Goal: Transaction & Acquisition: Purchase product/service

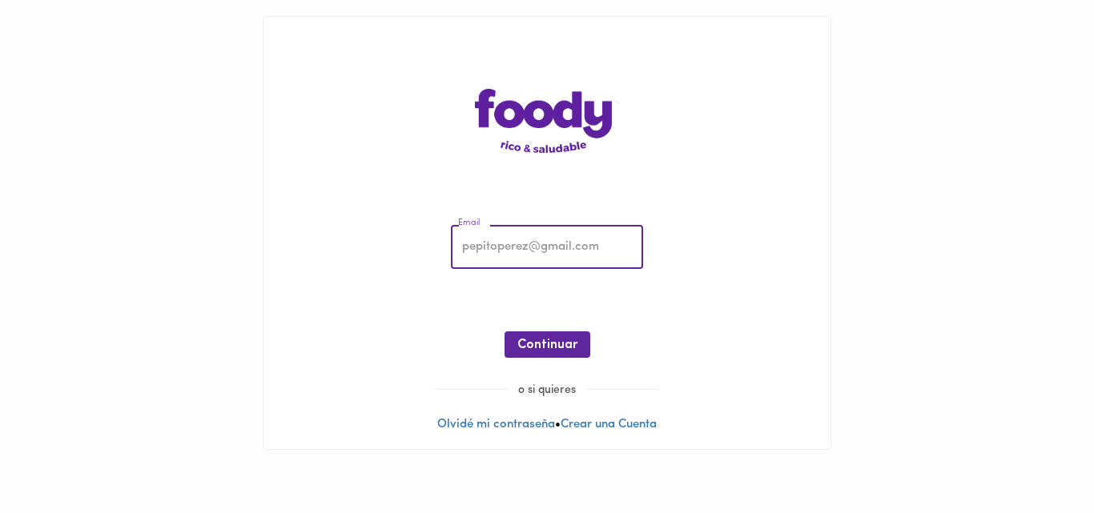
type input "[EMAIL_ADDRESS][DOMAIN_NAME]"
click at [549, 348] on span "Continuar" at bounding box center [547, 345] width 60 height 15
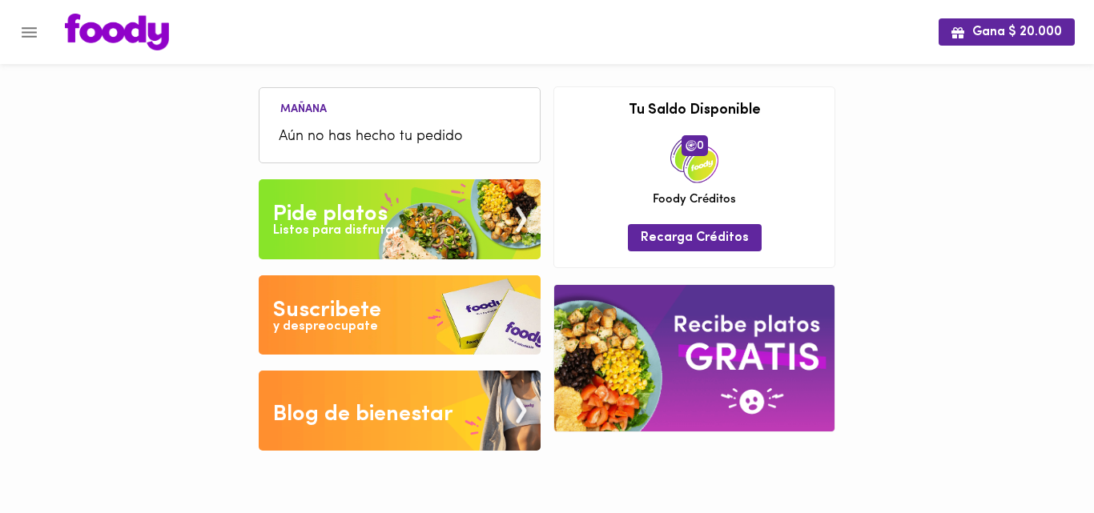
click at [312, 214] on div "Pide platos" at bounding box center [330, 215] width 115 height 32
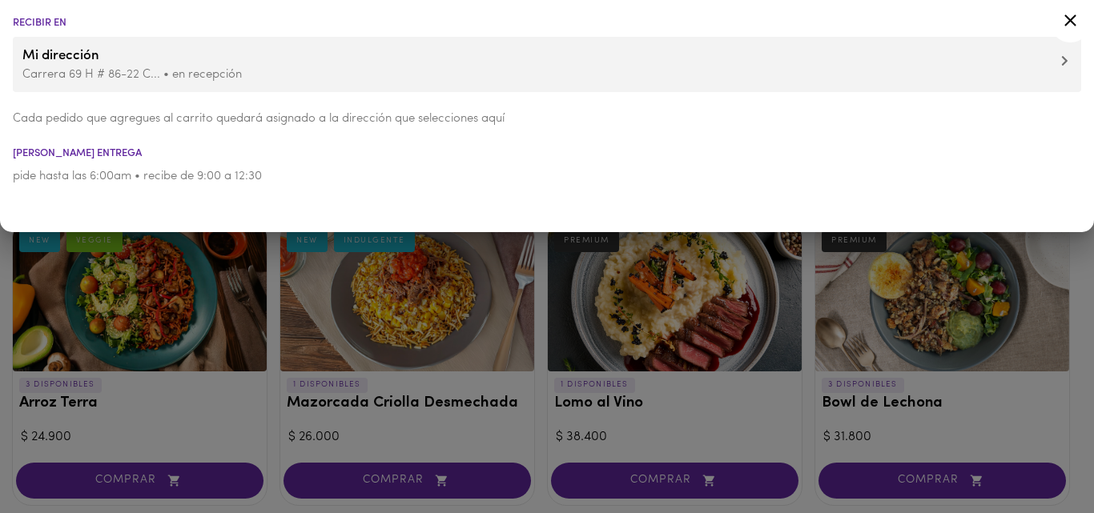
click at [533, 378] on div at bounding box center [547, 256] width 1094 height 513
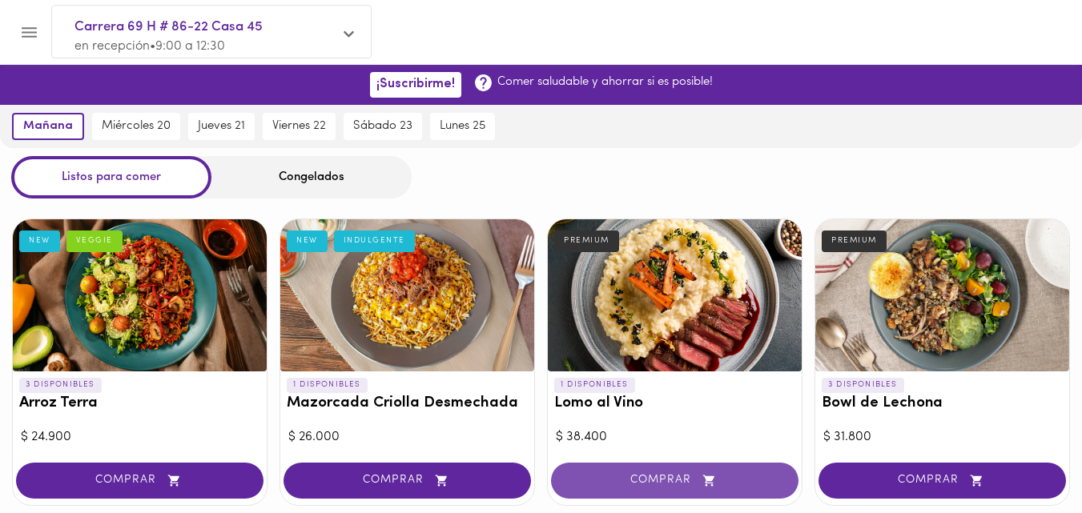
click at [666, 476] on span "COMPRAR" at bounding box center [674, 481] width 207 height 14
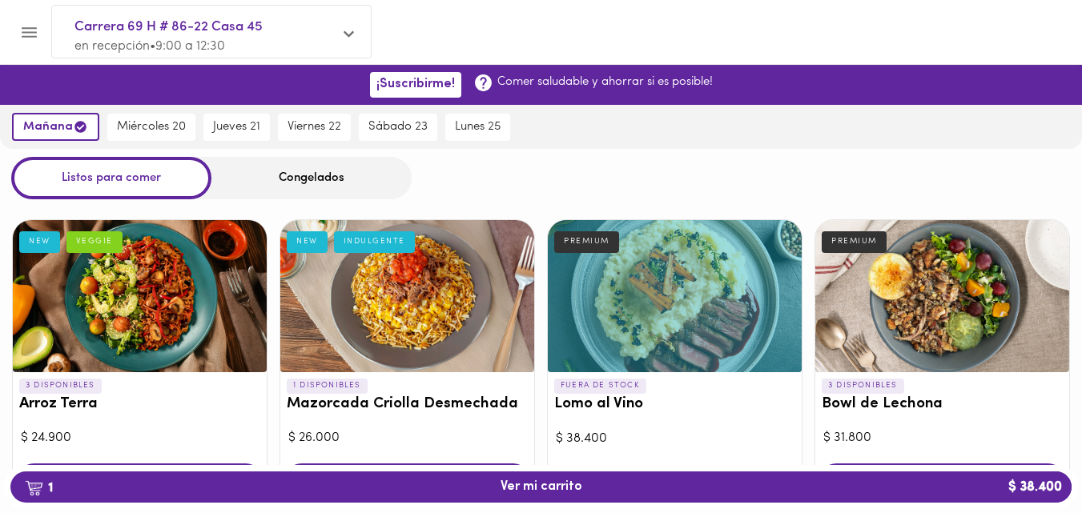
click at [307, 177] on div "Congelados" at bounding box center [311, 178] width 200 height 42
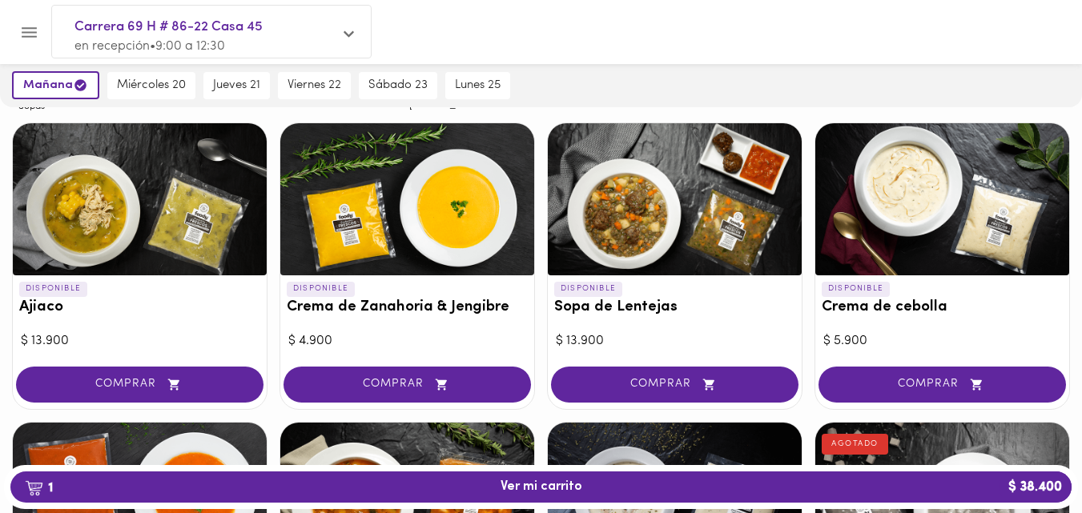
scroll to position [211, 0]
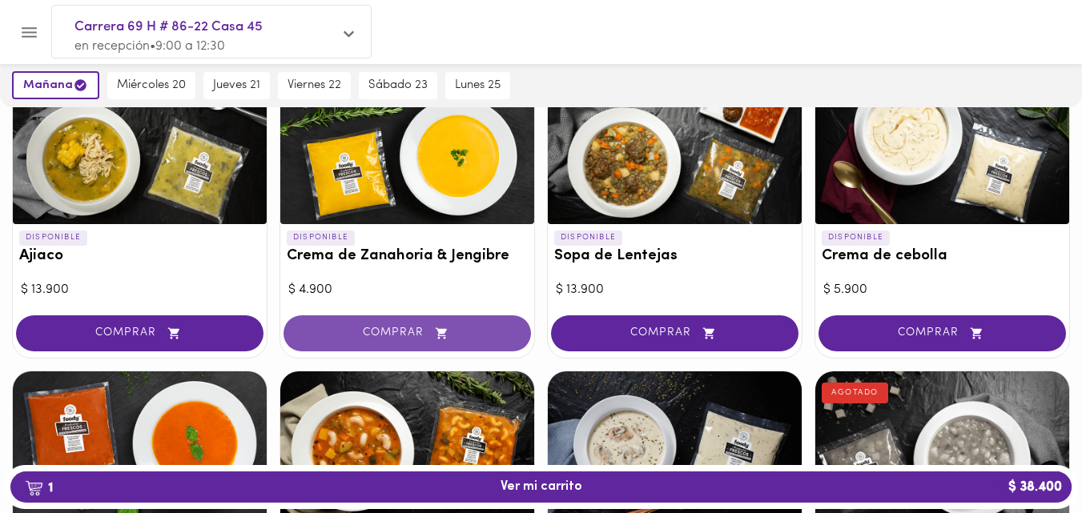
click at [387, 336] on span "COMPRAR" at bounding box center [407, 334] width 207 height 14
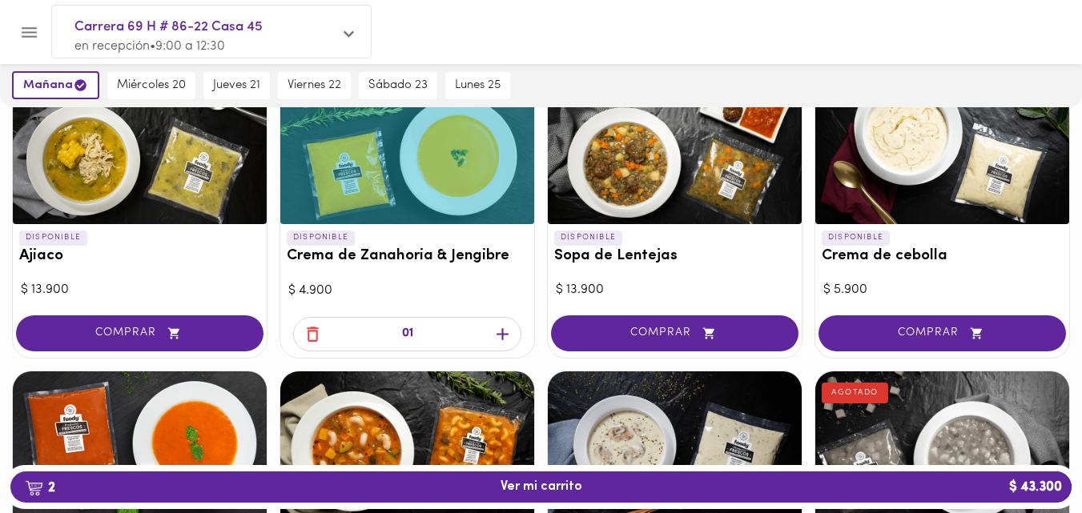
click at [500, 333] on icon "button" at bounding box center [503, 334] width 12 height 12
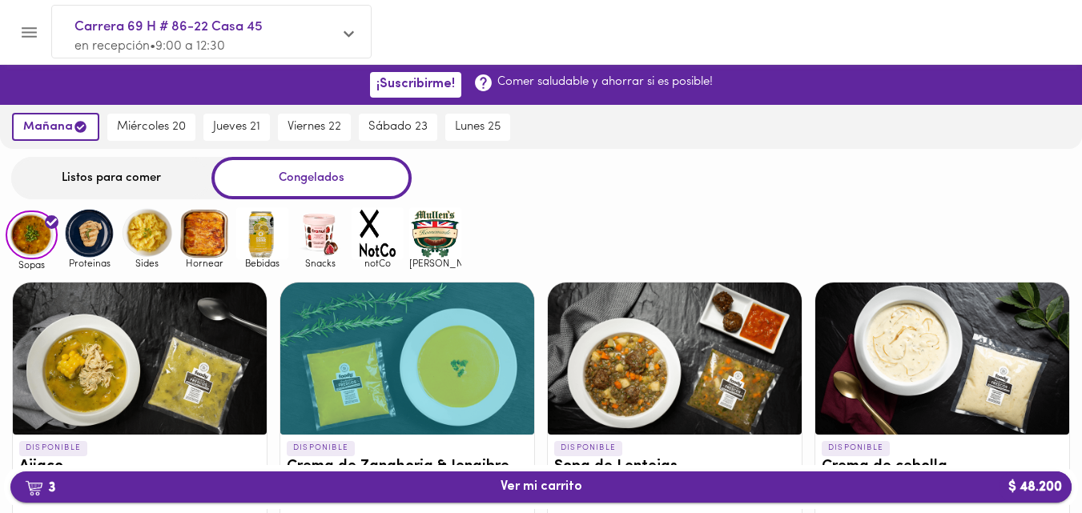
click at [608, 487] on span "3 Ver mi carrito $ 48.200" at bounding box center [541, 487] width 1036 height 15
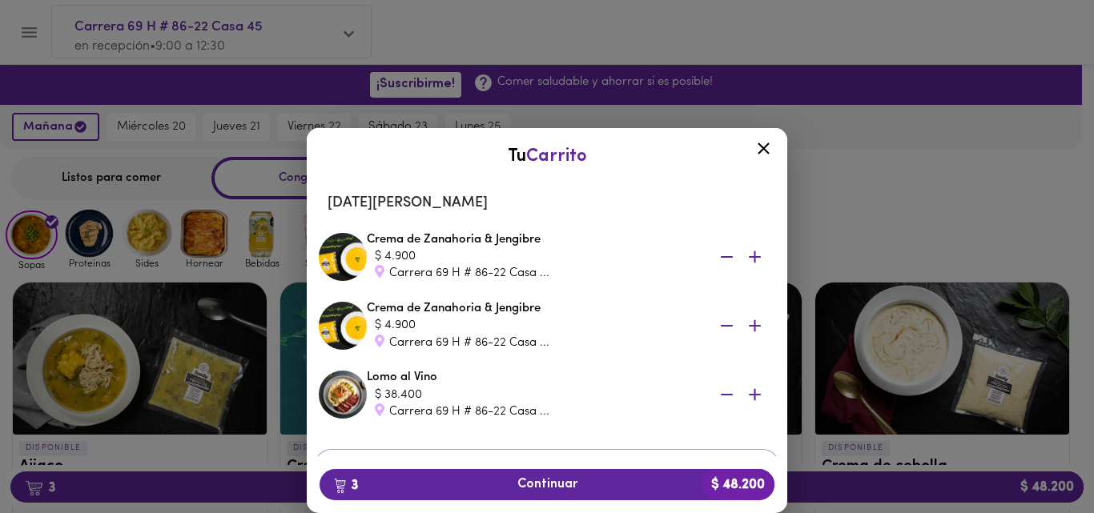
click at [607, 488] on span "3 Continuar $ 48.200" at bounding box center [546, 484] width 429 height 15
click at [760, 149] on icon at bounding box center [764, 149] width 20 height 20
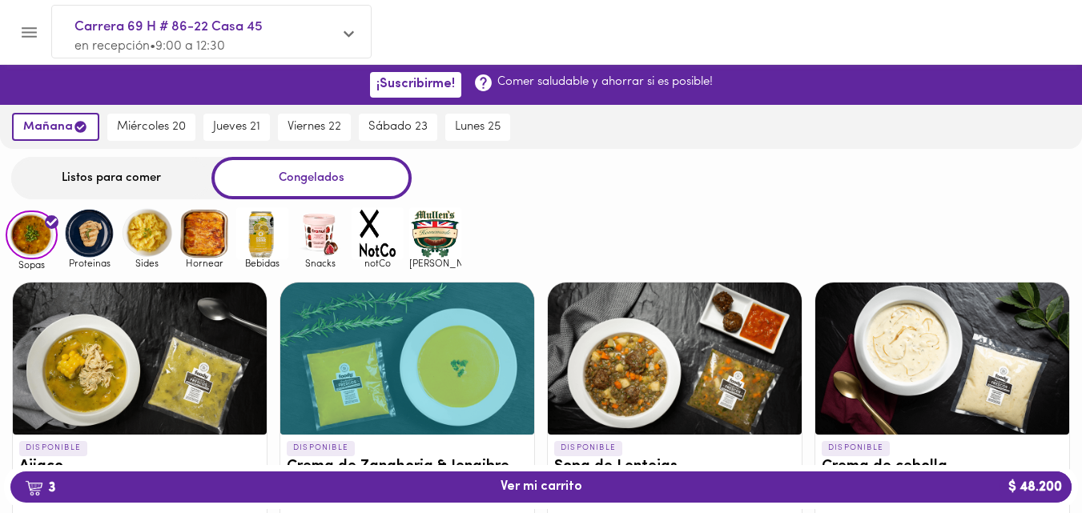
click at [78, 173] on div "Listos para comer" at bounding box center [111, 178] width 200 height 42
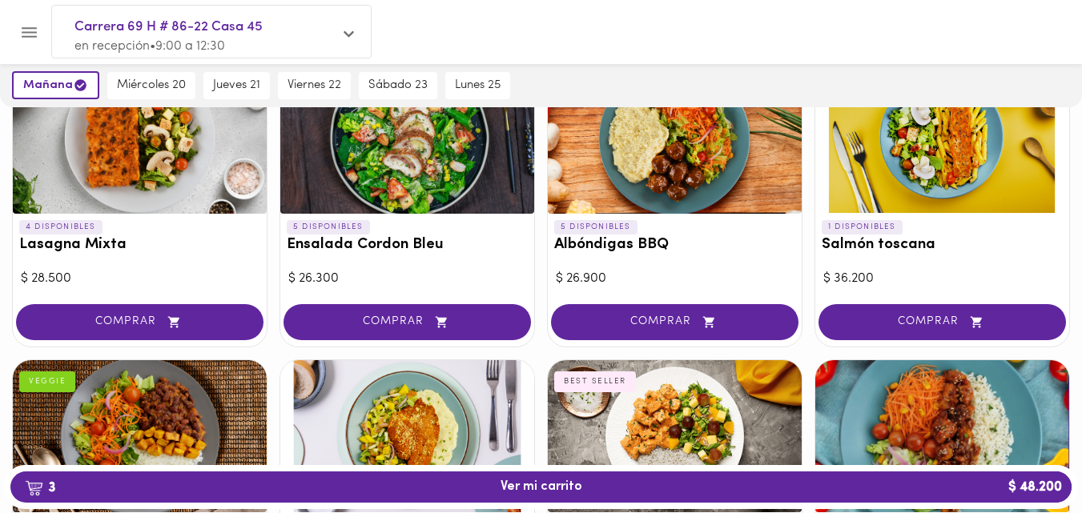
scroll to position [1067, 0]
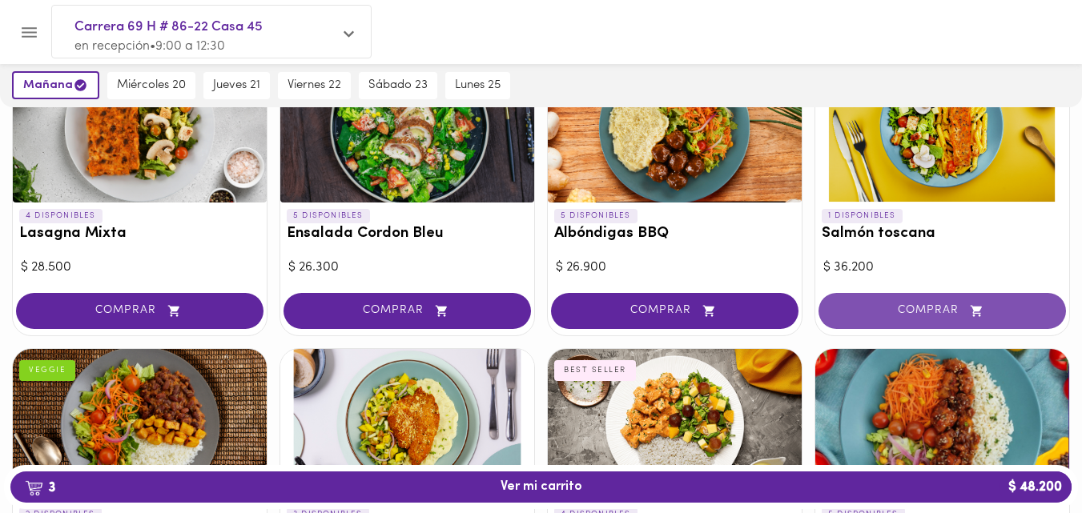
click at [923, 308] on span "COMPRAR" at bounding box center [942, 311] width 207 height 14
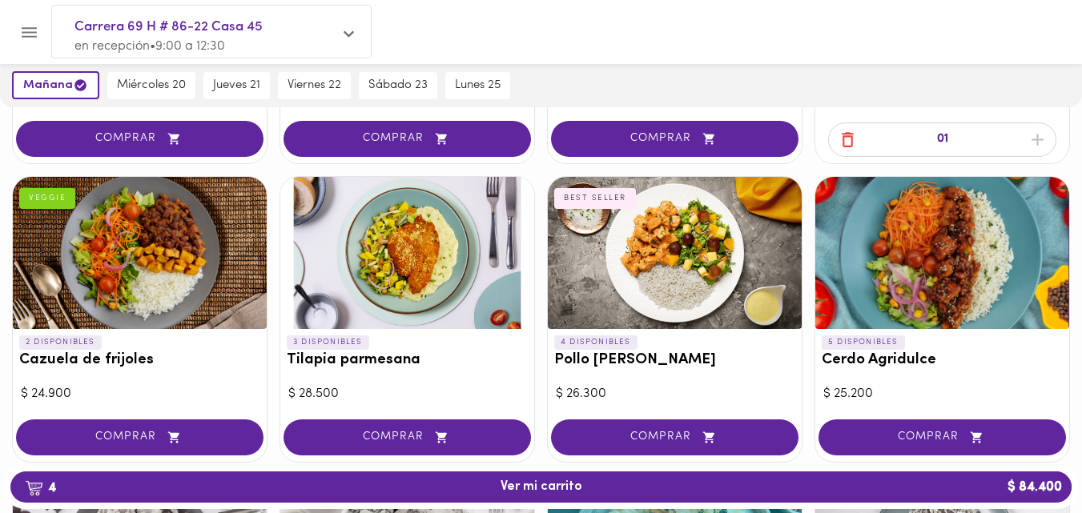
scroll to position [1124, 0]
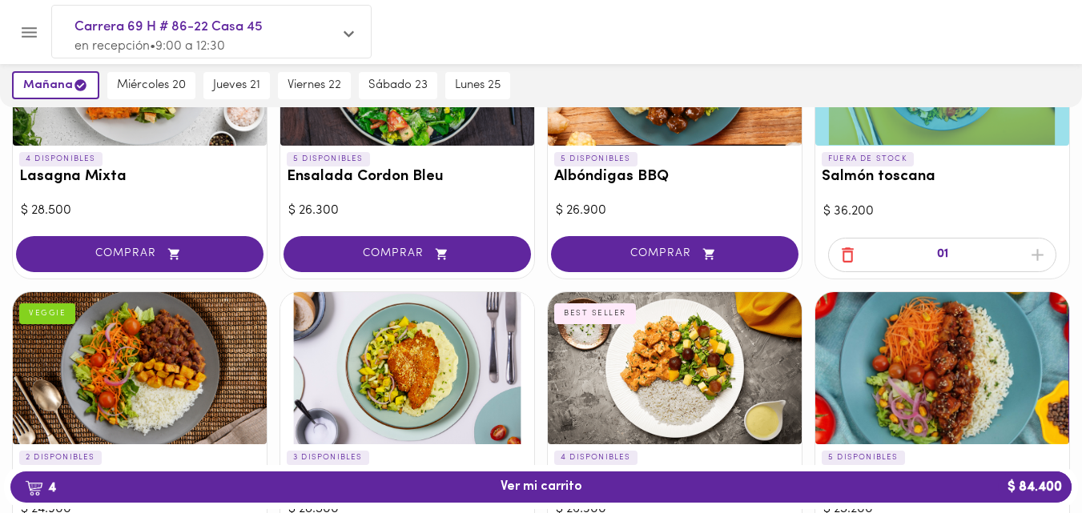
click at [847, 255] on icon "button" at bounding box center [848, 255] width 20 height 20
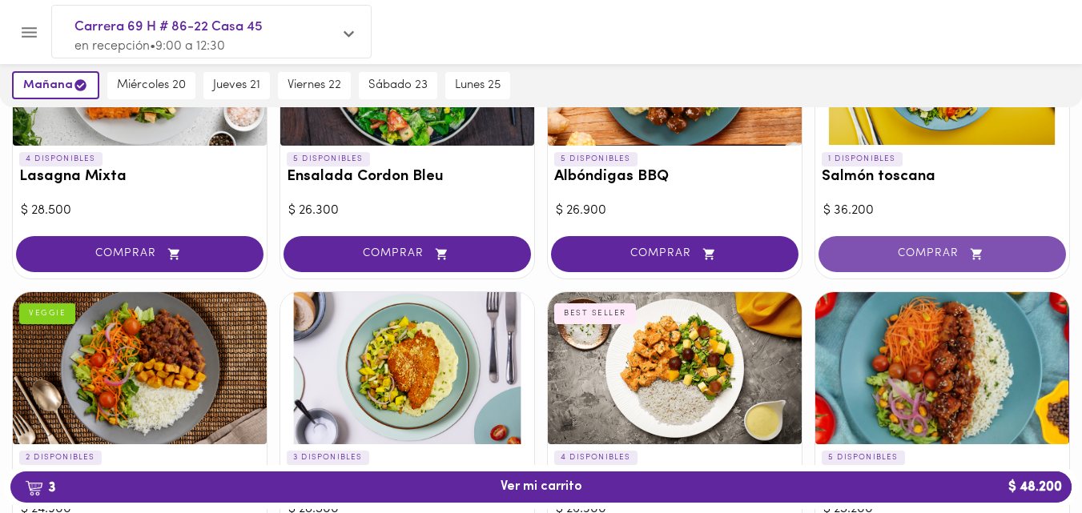
click at [923, 254] on span "COMPRAR" at bounding box center [942, 254] width 207 height 14
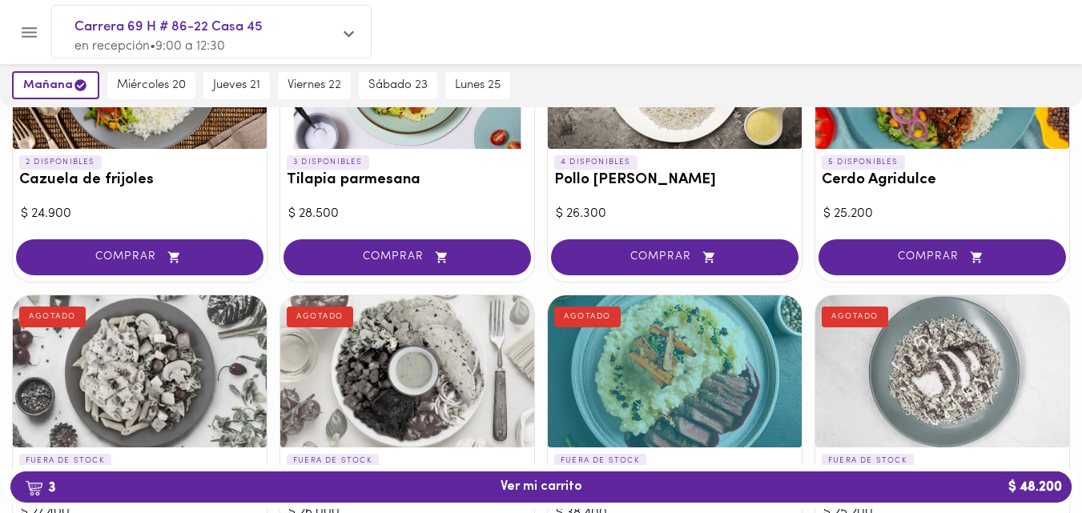
scroll to position [1285, 0]
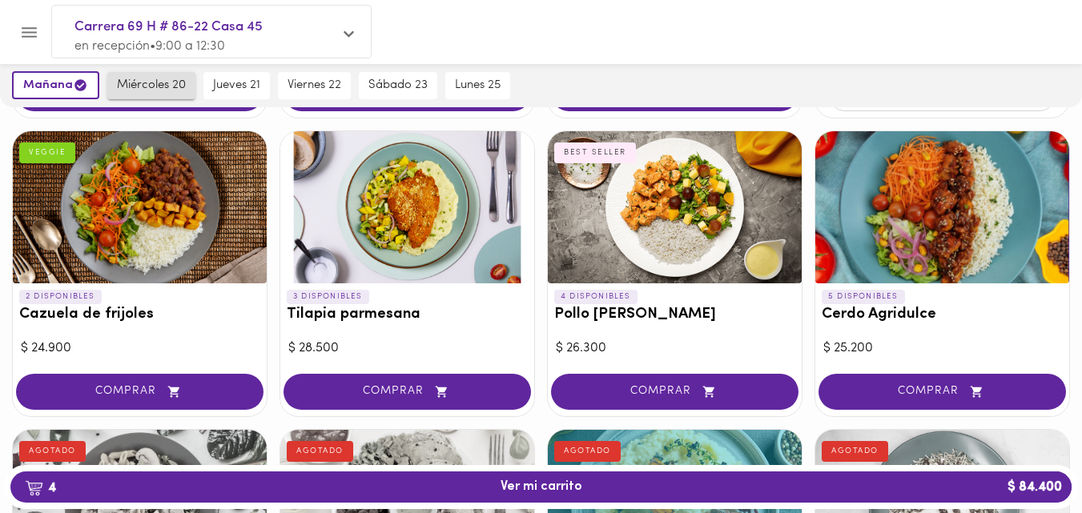
click at [141, 85] on span "miércoles 20" at bounding box center [151, 85] width 69 height 14
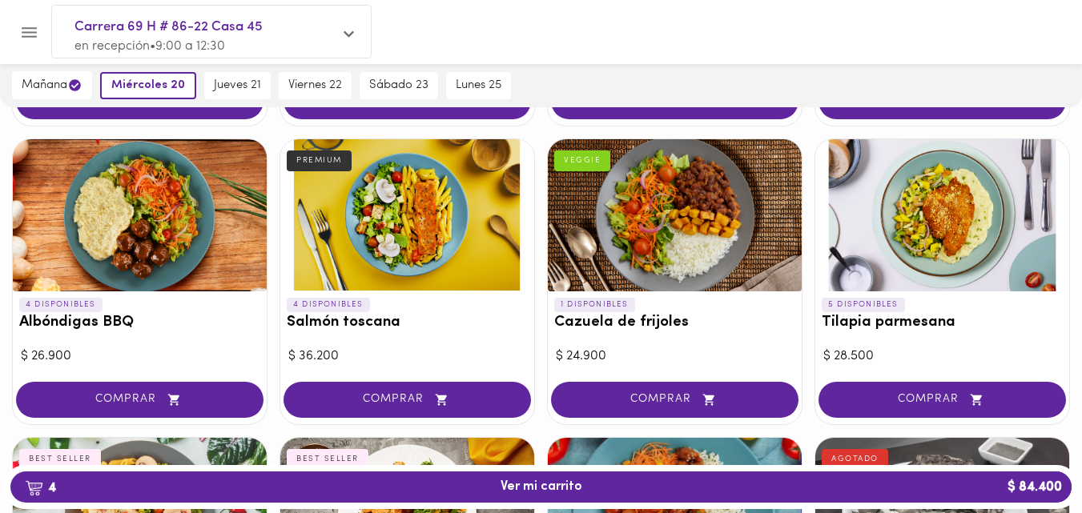
scroll to position [1281, 0]
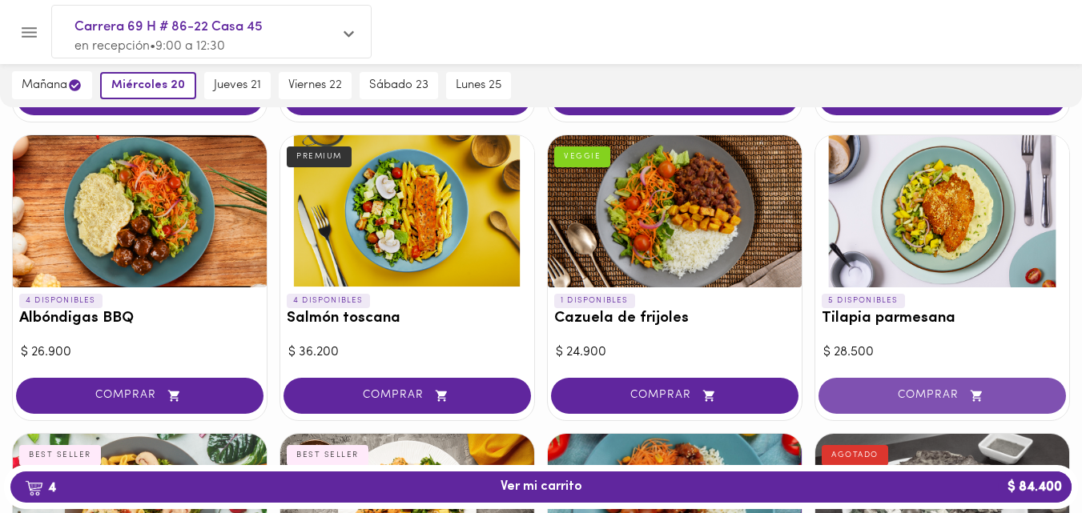
click at [943, 395] on span "COMPRAR" at bounding box center [942, 396] width 207 height 14
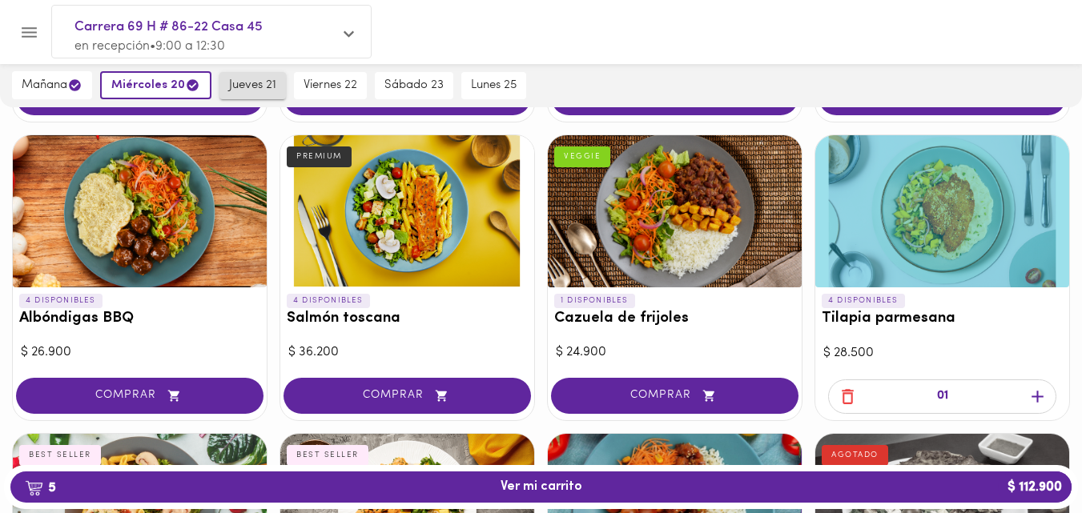
click at [252, 89] on span "jueves 21" at bounding box center [252, 85] width 47 height 14
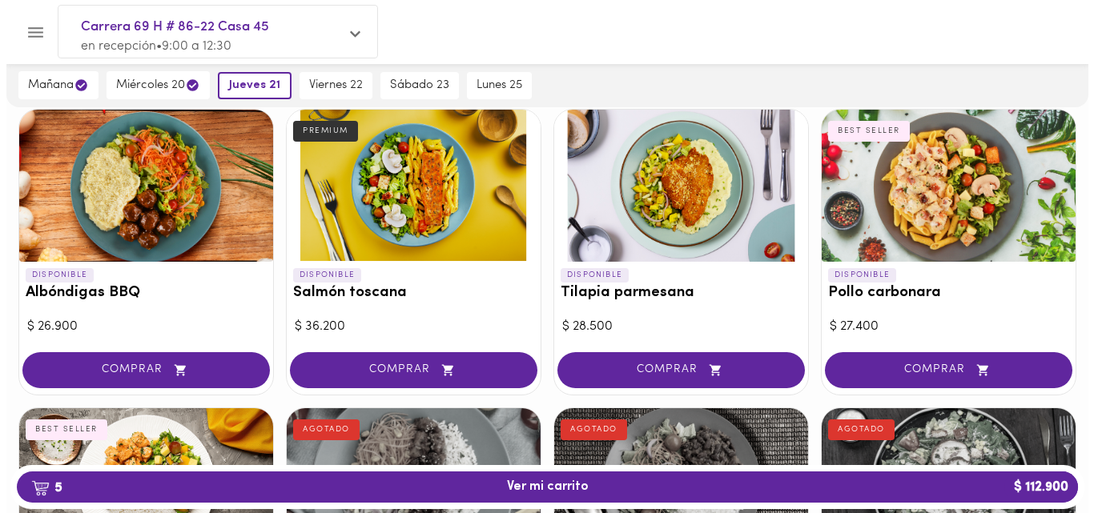
scroll to position [1310, 0]
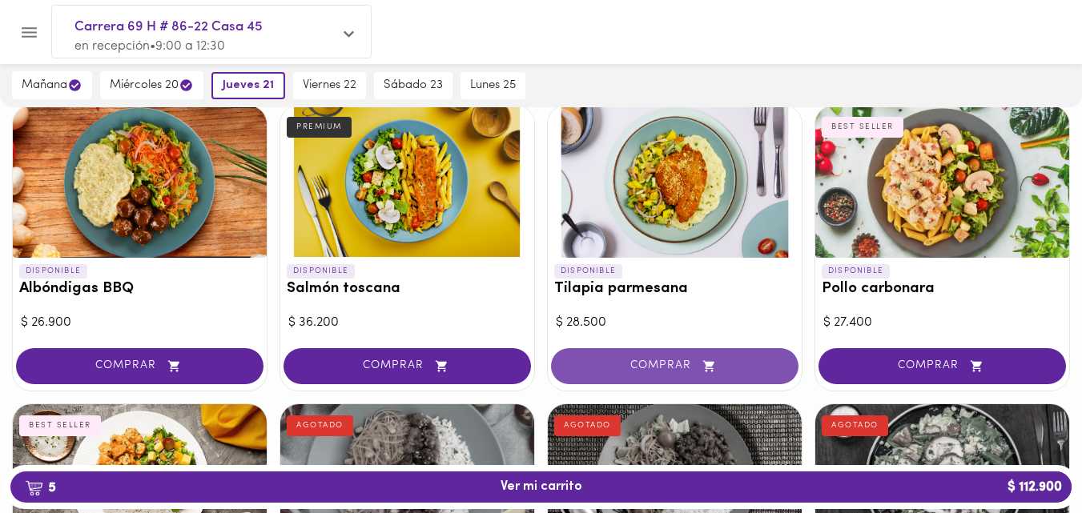
click at [654, 365] on span "COMPRAR" at bounding box center [674, 367] width 207 height 14
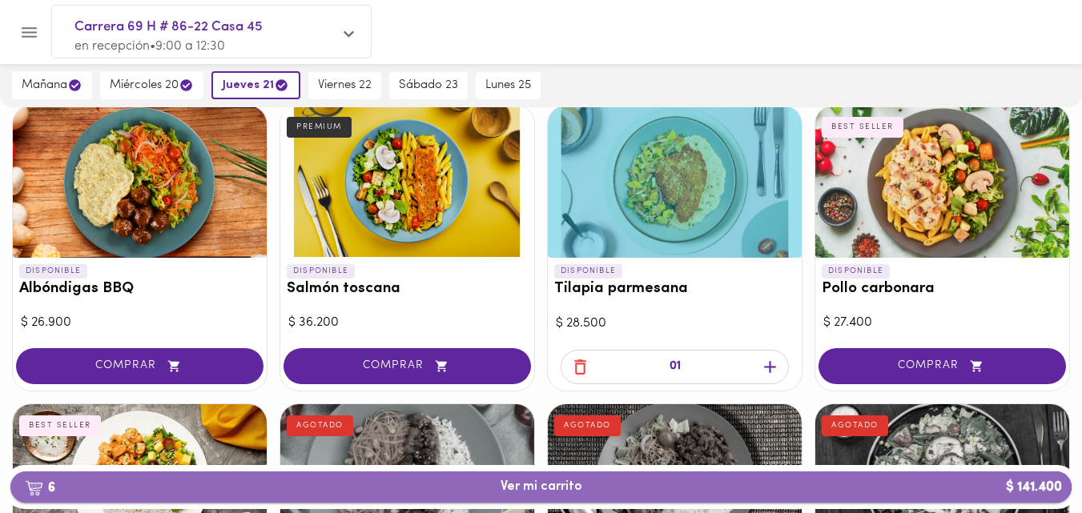
click at [523, 485] on span "6 Ver mi carrito $ 141.400" at bounding box center [542, 487] width 82 height 15
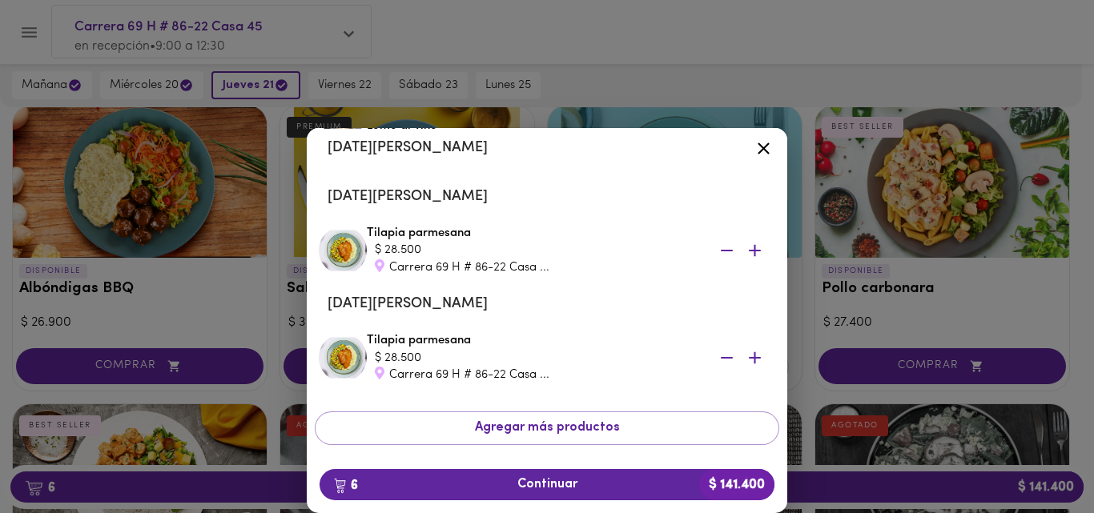
scroll to position [324, 0]
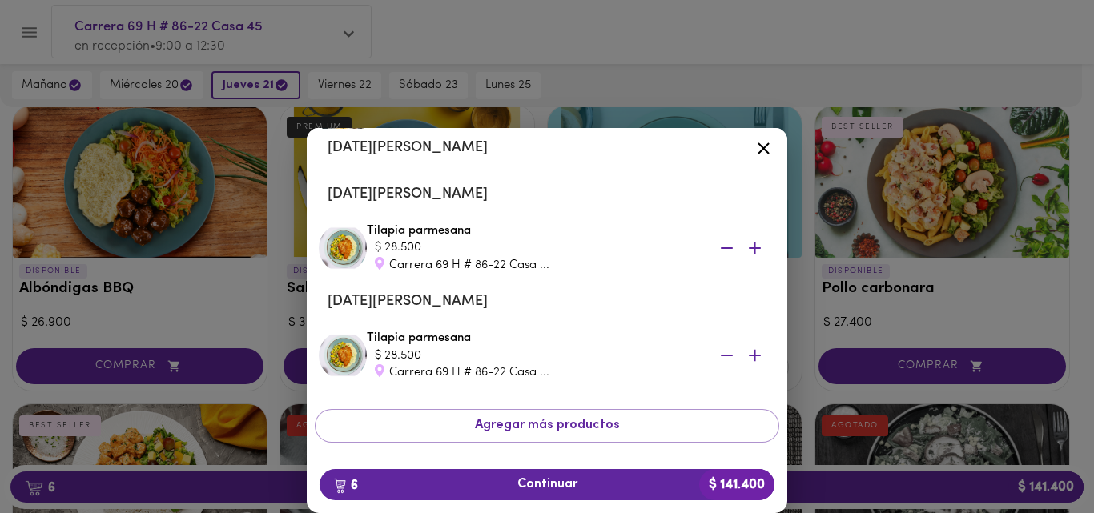
click at [821, 343] on div "Tu Carrito [DATE][PERSON_NAME] Salmón toscana $ 36.200 Carrera 69 H # 86-22 Cas…" at bounding box center [547, 295] width 1094 height 436
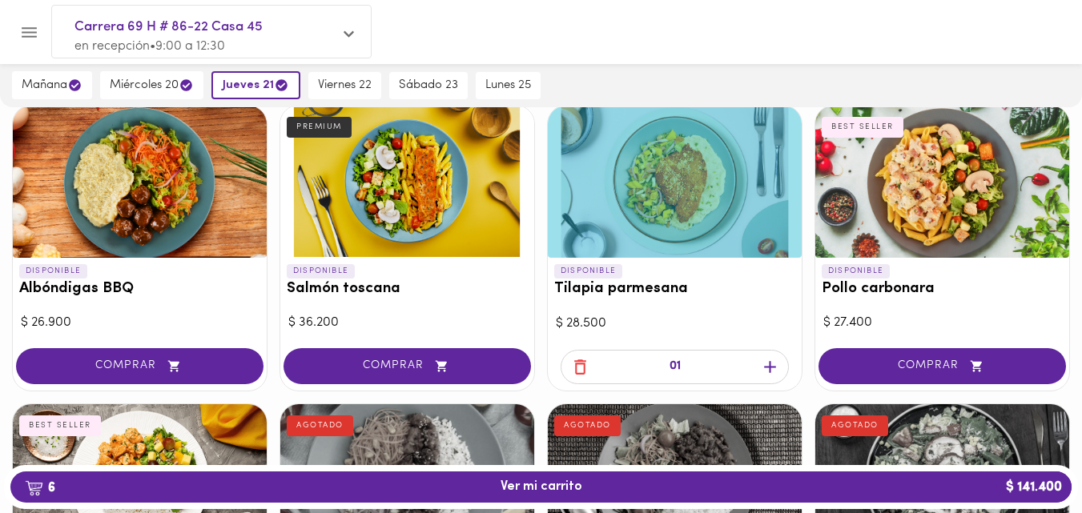
click at [577, 363] on icon "button" at bounding box center [580, 367] width 20 height 20
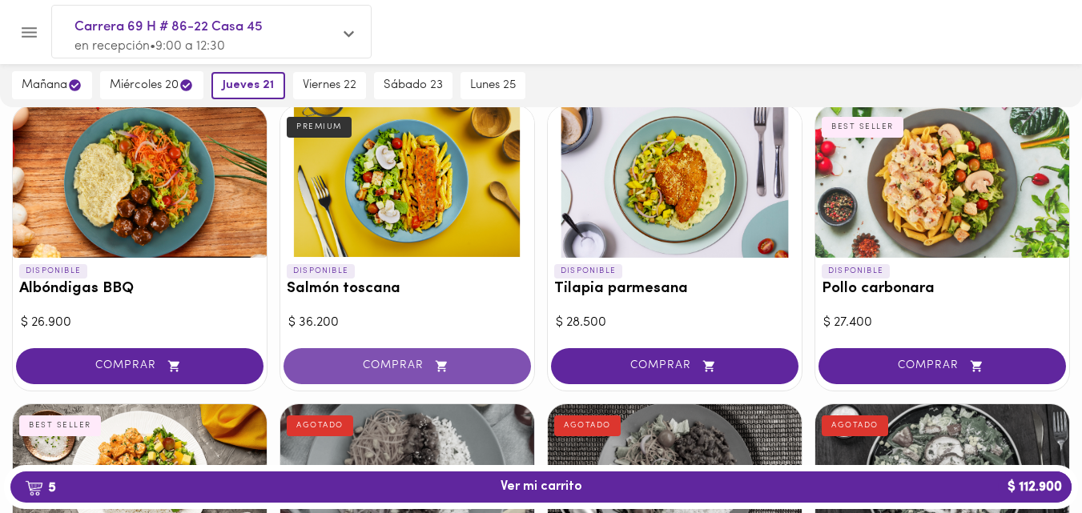
click at [375, 365] on span "COMPRAR" at bounding box center [407, 367] width 207 height 14
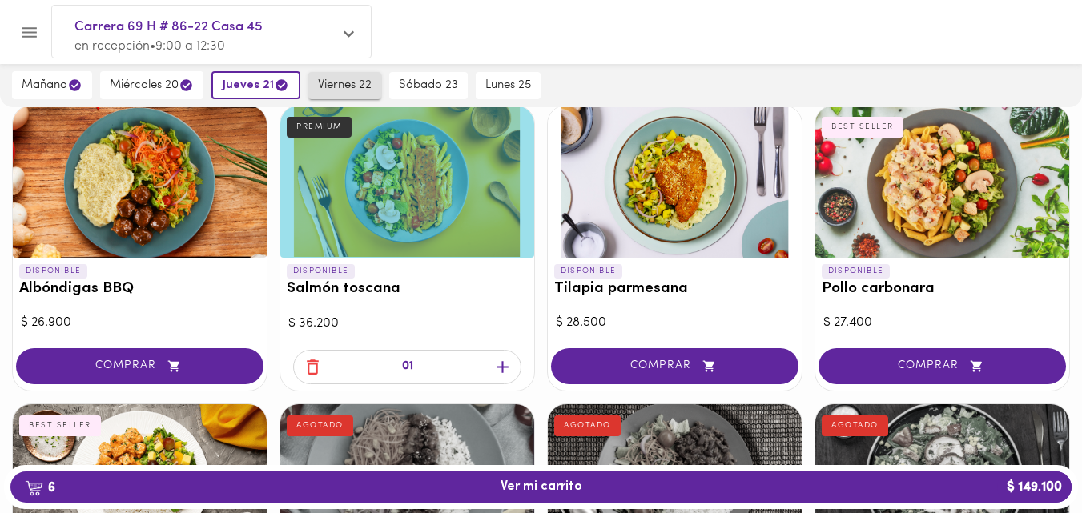
click at [337, 82] on span "viernes 22" at bounding box center [345, 85] width 54 height 14
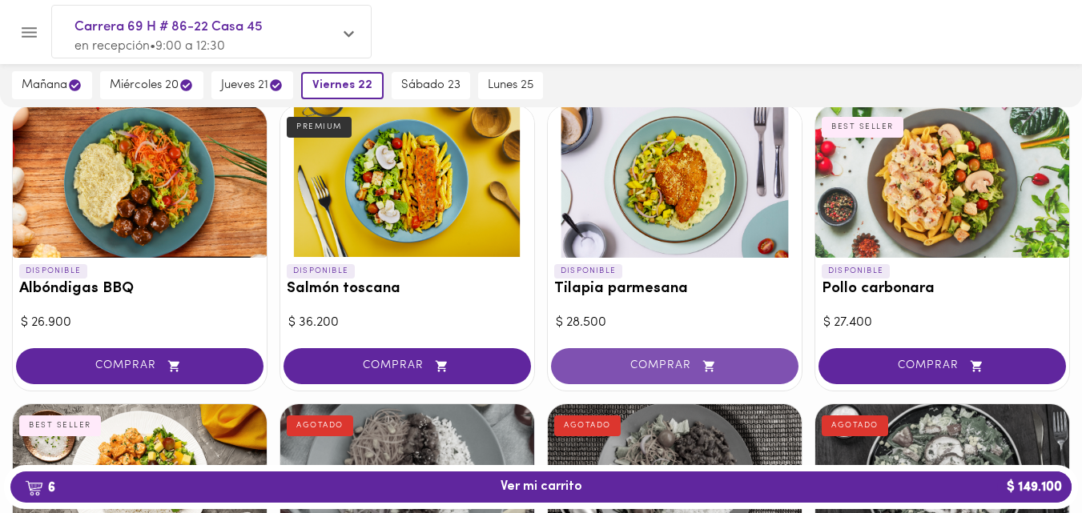
click at [670, 370] on span "COMPRAR" at bounding box center [674, 367] width 207 height 14
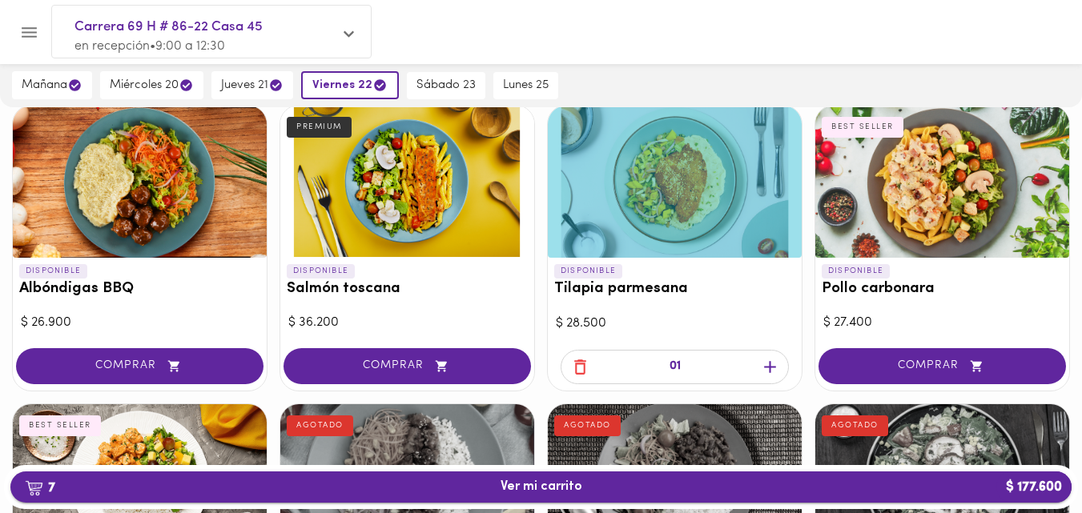
click at [529, 487] on span "7 Ver mi carrito $ 177.600" at bounding box center [542, 487] width 82 height 15
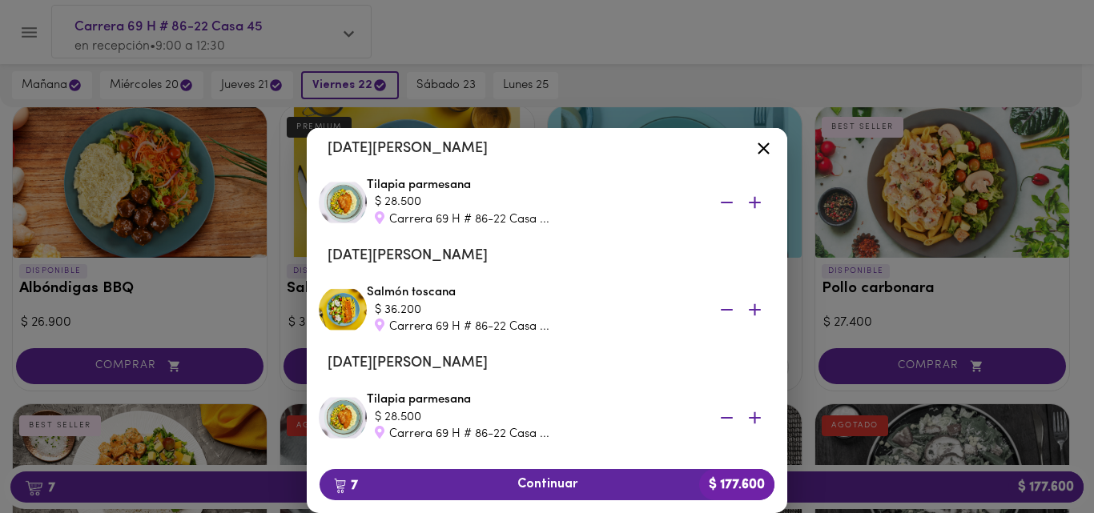
scroll to position [395, 0]
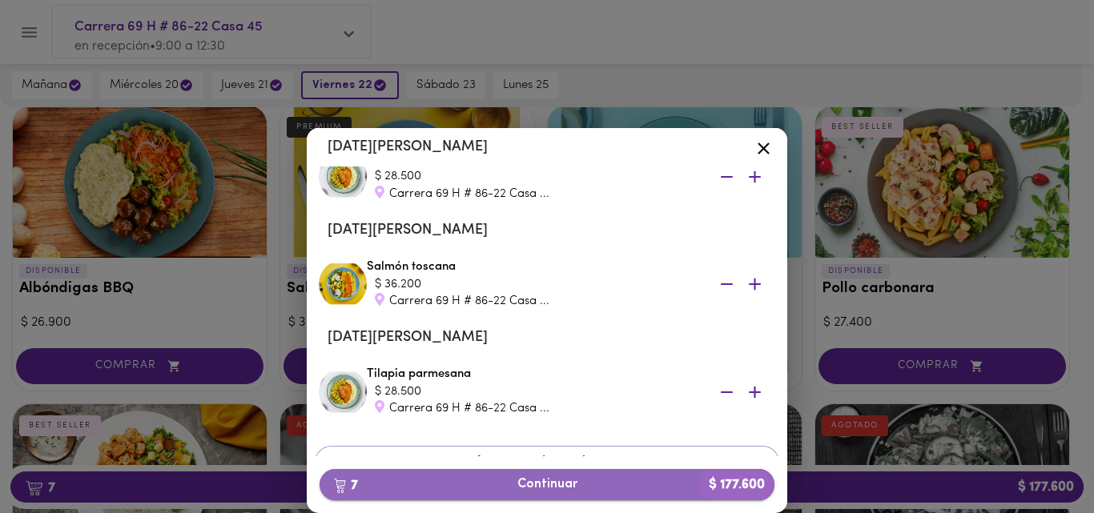
click at [529, 484] on span "7 Continuar $ 177.600" at bounding box center [546, 484] width 429 height 15
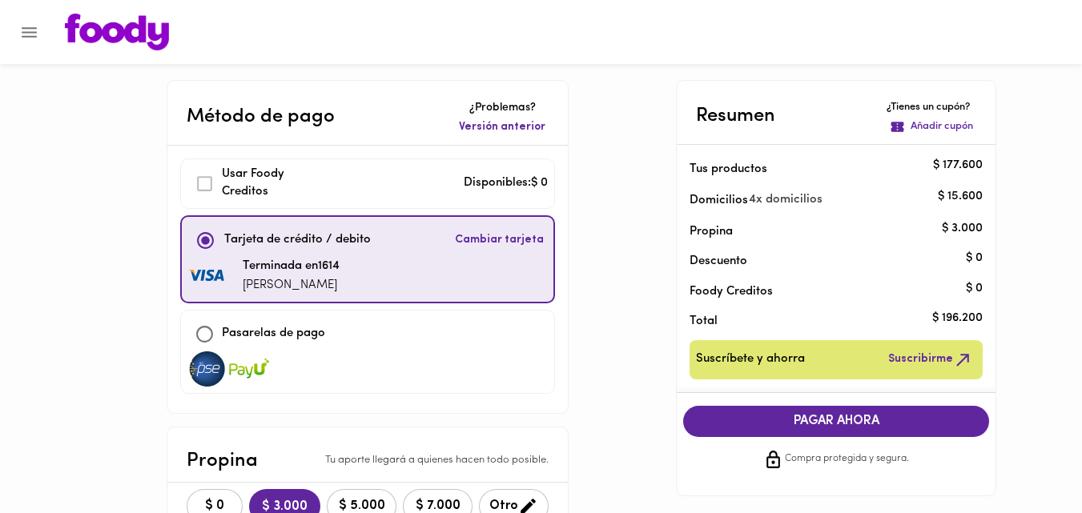
click at [817, 422] on span "PAGAR AHORA" at bounding box center [836, 421] width 274 height 15
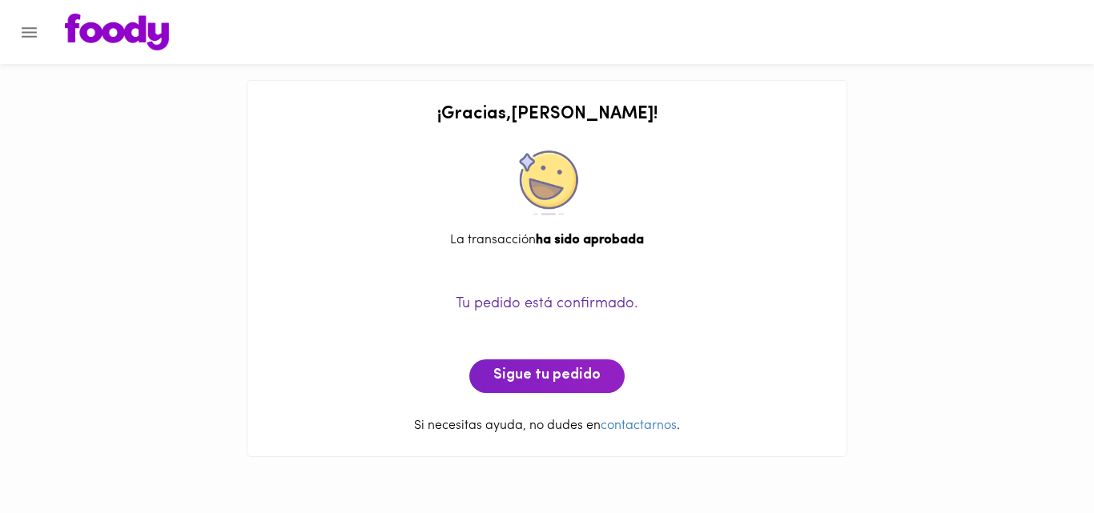
click at [30, 38] on icon "Menu" at bounding box center [29, 32] width 20 height 20
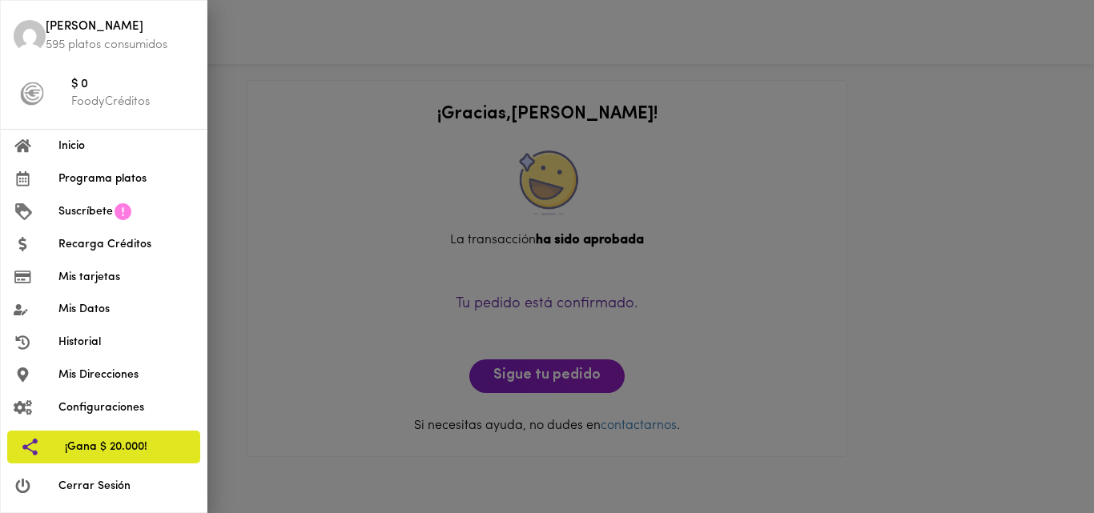
click at [88, 491] on span "Cerrar Sesión" at bounding box center [125, 486] width 135 height 17
